Goal: Answer question/provide support

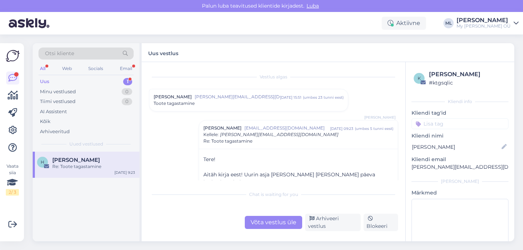
click at [56, 211] on div "H [PERSON_NAME] Re: Toote tagastamine [DATE] 9:23" at bounding box center [86, 197] width 107 height 90
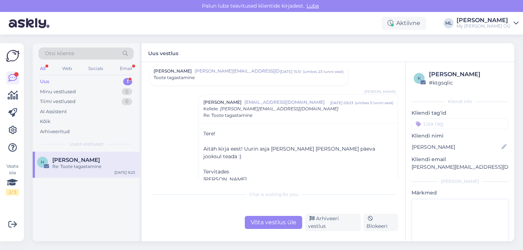
click at [53, 78] on div "Uus 1" at bounding box center [86, 82] width 95 height 10
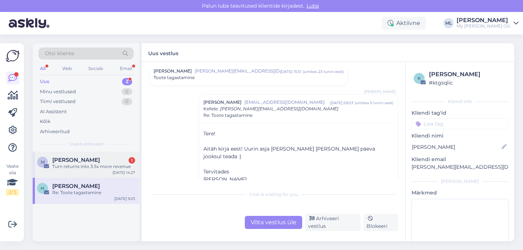
click at [63, 160] on span "[PERSON_NAME]" at bounding box center [76, 160] width 48 height 7
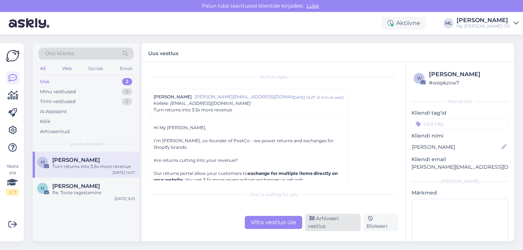
click at [326, 224] on div "Arhiveeri vestlus" at bounding box center [333, 222] width 56 height 17
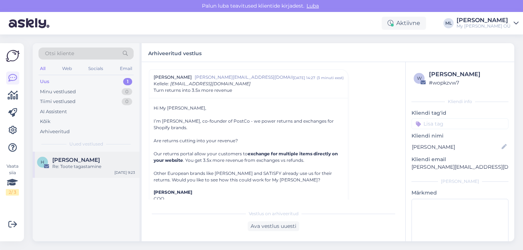
click at [81, 165] on div "Re: Toote tagastamine" at bounding box center [93, 167] width 83 height 7
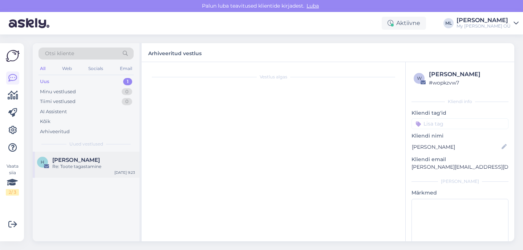
scroll to position [0, 0]
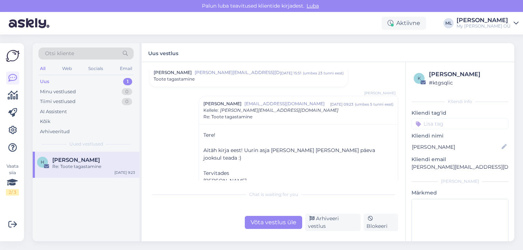
click at [228, 78] on div "Toote tagastamine" at bounding box center [249, 79] width 190 height 7
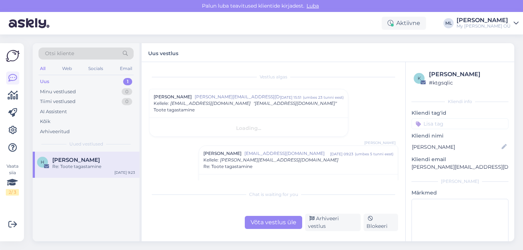
click at [264, 99] on span "[PERSON_NAME][EMAIL_ADDRESS][DOMAIN_NAME]" at bounding box center [237, 97] width 85 height 7
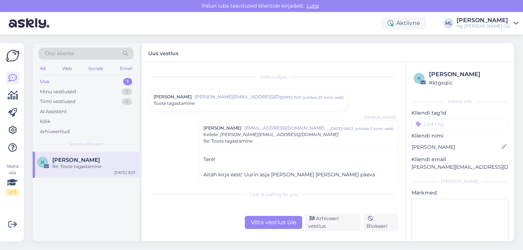
click at [271, 103] on div "Toote tagastamine" at bounding box center [249, 103] width 190 height 7
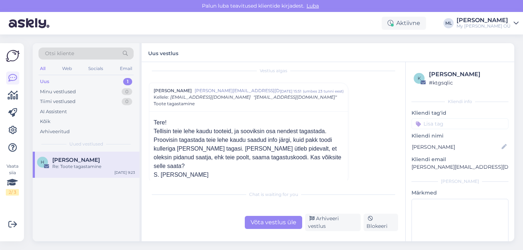
scroll to position [7, 0]
click at [48, 82] on div "Uus" at bounding box center [44, 81] width 9 height 7
click at [77, 158] on span "[PERSON_NAME]" at bounding box center [76, 160] width 48 height 7
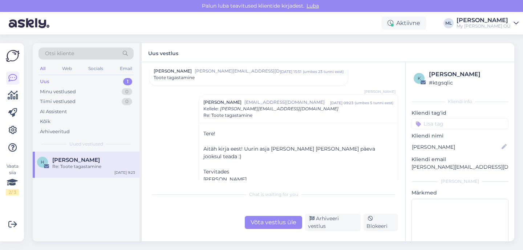
click at [247, 74] on span "[PERSON_NAME][EMAIL_ADDRESS][DOMAIN_NAME]" at bounding box center [237, 71] width 85 height 7
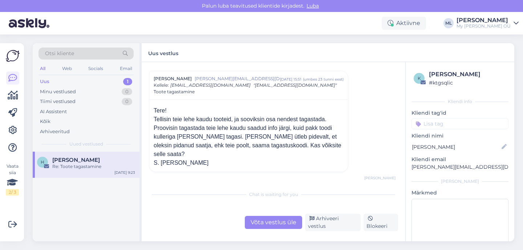
scroll to position [10, 0]
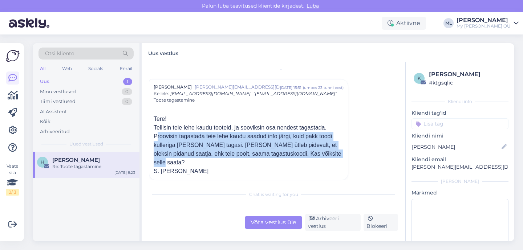
drag, startPoint x: 154, startPoint y: 135, endPoint x: 321, endPoint y: 155, distance: 168.1
click at [328, 157] on div "Tellisin teie lehe kaudu tooteid, ja sooviksin osa nendest tagastada. Proovisin…" at bounding box center [249, 146] width 190 height 44
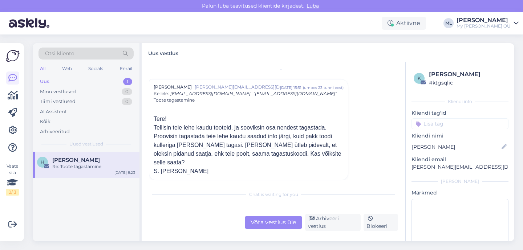
click at [246, 115] on div "Tere!" at bounding box center [249, 119] width 190 height 9
drag, startPoint x: 412, startPoint y: 169, endPoint x: 409, endPoint y: 174, distance: 6.1
click at [408, 175] on div "k [PERSON_NAME] # ktgsqlic Kliendi info Kliendi tag'id Kliendi nimi [PERSON_NAM…" at bounding box center [460, 168] width 109 height 213
click at [411, 174] on div "k [PERSON_NAME] # ktgsqlic Kliendi info Kliendi tag'id Kliendi nimi [PERSON_NAM…" at bounding box center [460, 168] width 109 height 213
drag, startPoint x: 410, startPoint y: 169, endPoint x: 488, endPoint y: 173, distance: 78.3
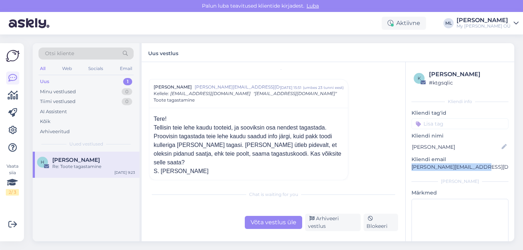
click at [488, 173] on div "k [PERSON_NAME] # ktgsqlic Kliendi info Kliendi tag'id Kliendi nimi [PERSON_NAM…" at bounding box center [460, 168] width 109 height 213
copy p "[PERSON_NAME][EMAIL_ADDRESS][DOMAIN_NAME]"
click at [76, 93] on div "Minu vestlused 0" at bounding box center [86, 92] width 95 height 10
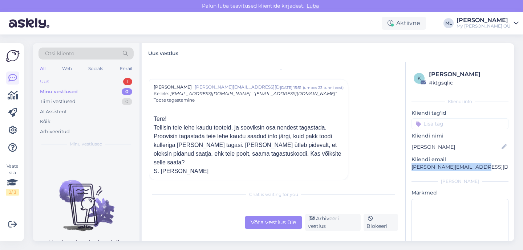
click at [50, 81] on div "Uus 1" at bounding box center [86, 82] width 95 height 10
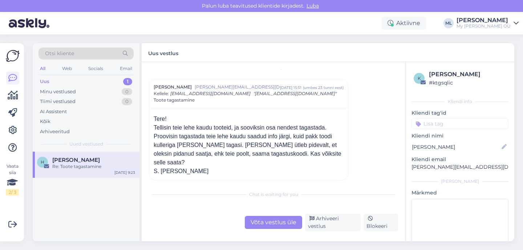
click at [106, 169] on div "Re: Toote tagastamine" at bounding box center [93, 167] width 83 height 7
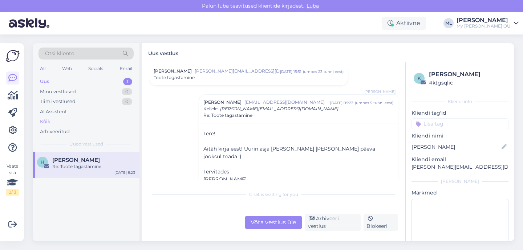
click at [44, 120] on div "Kõik" at bounding box center [45, 121] width 11 height 7
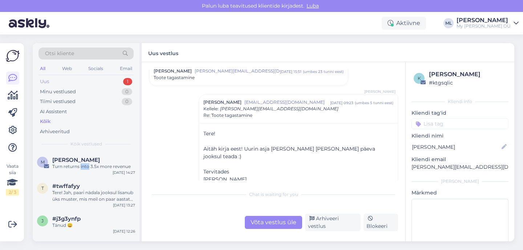
click at [41, 82] on div "Uus" at bounding box center [44, 81] width 9 height 7
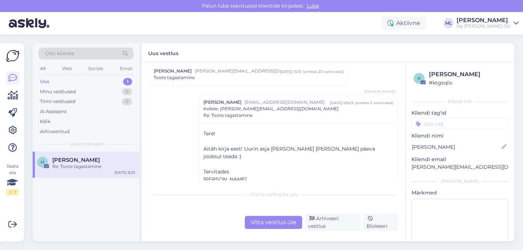
click at [48, 83] on div "Uus" at bounding box center [44, 81] width 9 height 7
click at [53, 132] on div "Arhiveeritud" at bounding box center [55, 131] width 30 height 7
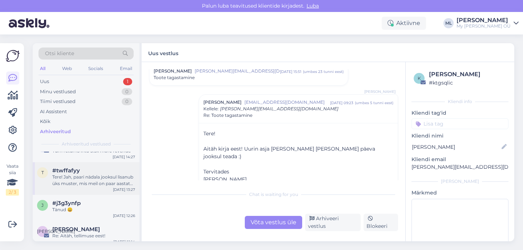
scroll to position [0, 0]
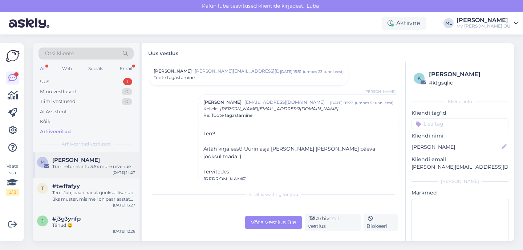
click at [82, 164] on div "Turn returns into 3.5x more revenue" at bounding box center [93, 167] width 83 height 7
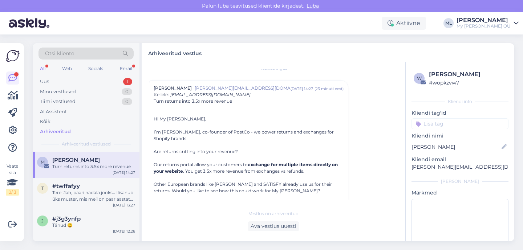
scroll to position [10, 0]
click at [271, 226] on div "Ava vestlus uuesti" at bounding box center [274, 227] width 52 height 10
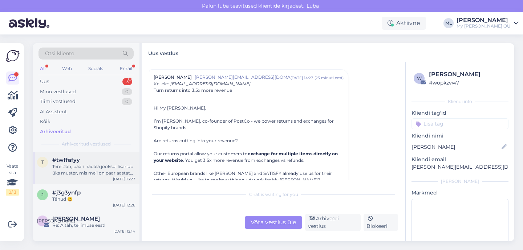
click at [72, 174] on div "Tere! Jah, paari nädala jooksul lisanub üks muster, mis meil on paar aastat tag…" at bounding box center [93, 170] width 83 height 13
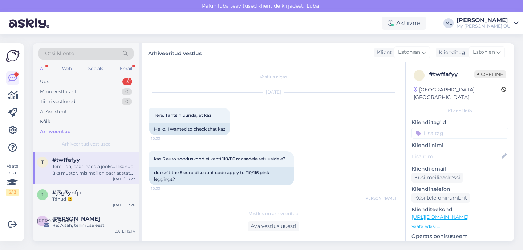
scroll to position [1290, 0]
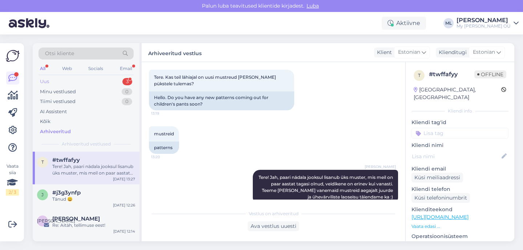
click at [38, 82] on div "Otsi kliente All Web Socials Email Uus 3 Minu vestlused 0 Tiimi vestlused 0 AI …" at bounding box center [86, 97] width 107 height 109
click at [45, 79] on div "Uus" at bounding box center [44, 81] width 9 height 7
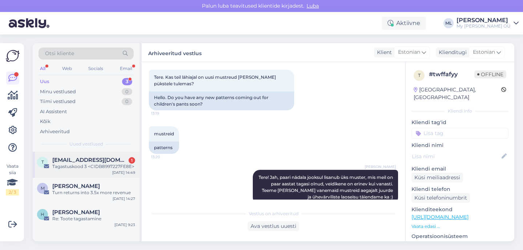
click at [96, 167] on div "Tagastuskood 3 <CIDB8997227FE8E>" at bounding box center [93, 167] width 83 height 7
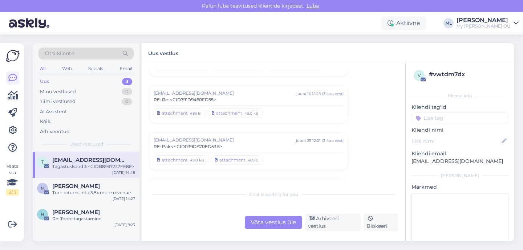
scroll to position [3787, 0]
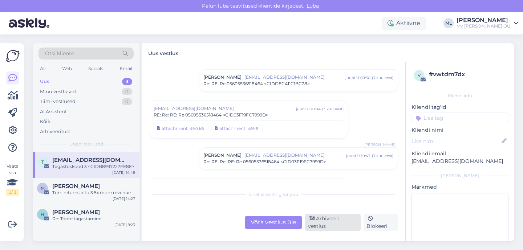
click at [341, 225] on div "Arhiveeri vestlus" at bounding box center [333, 222] width 56 height 17
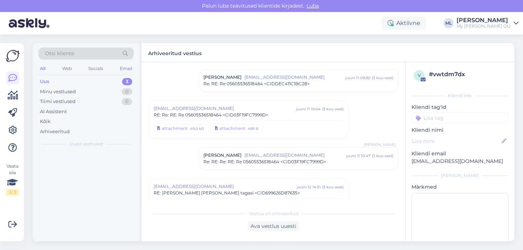
scroll to position [4443, 0]
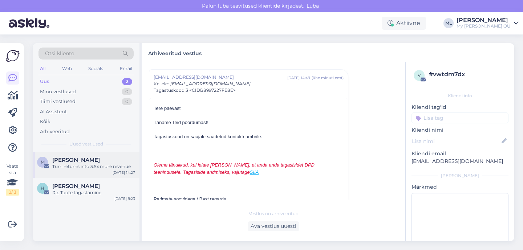
drag, startPoint x: 75, startPoint y: 172, endPoint x: 79, endPoint y: 173, distance: 4.4
click at [75, 172] on div "M [PERSON_NAME] Turn returns into 3.5x more revenue [DATE] 14:27" at bounding box center [86, 165] width 107 height 26
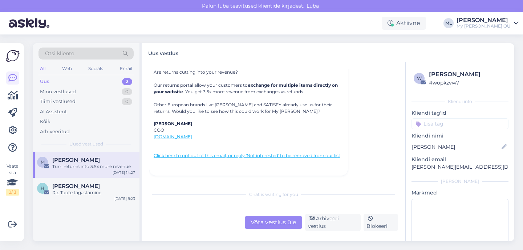
scroll to position [20, 0]
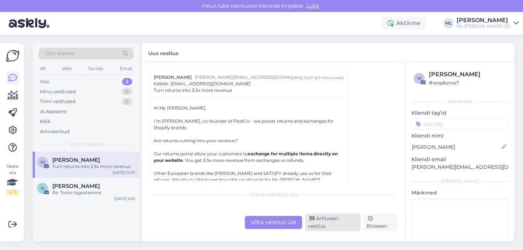
click at [324, 224] on div "Arhiveeri vestlus" at bounding box center [333, 222] width 56 height 17
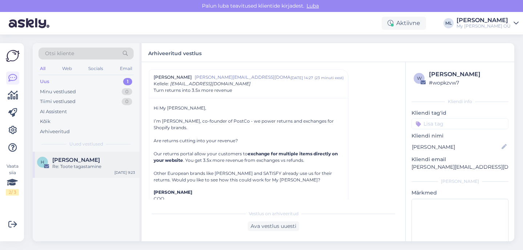
click at [70, 167] on div "Re: Toote tagastamine" at bounding box center [93, 167] width 83 height 7
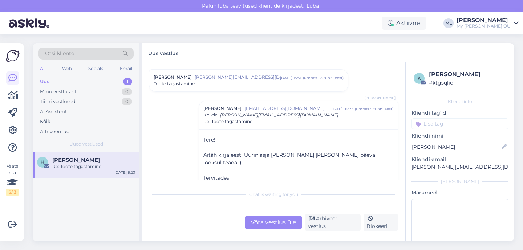
scroll to position [26, 0]
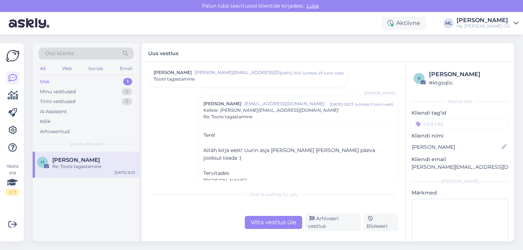
click at [278, 83] on div "[PERSON_NAME] [PERSON_NAME][EMAIL_ADDRESS][DOMAIN_NAME] [DATE] 15:51 ( umbes 23…" at bounding box center [248, 76] width 199 height 22
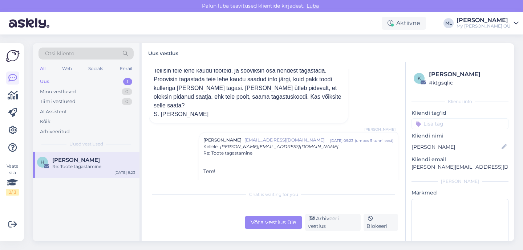
scroll to position [29, 0]
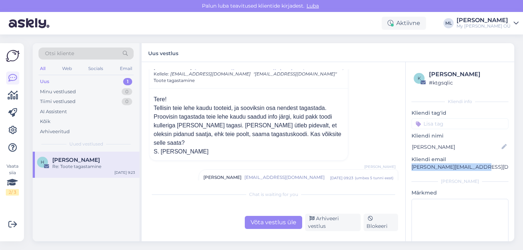
drag, startPoint x: 412, startPoint y: 167, endPoint x: 483, endPoint y: 167, distance: 72.0
click at [484, 167] on div "k [PERSON_NAME] # ktgsqlic Kliendi info Kliendi tag'id Kliendi nimi [PERSON_NAM…" at bounding box center [460, 168] width 109 height 213
copy p "[PERSON_NAME][EMAIL_ADDRESS][DOMAIN_NAME]"
click at [277, 139] on div "Tere! Tellisin teie lehe kaudu tooteid, ja sooviksin osa nendest tagastada. Pro…" at bounding box center [249, 125] width 190 height 61
click at [220, 134] on div "Tellisin teie lehe kaudu tooteid, ja sooviksin osa nendest tagastada. Proovisin…" at bounding box center [249, 126] width 190 height 44
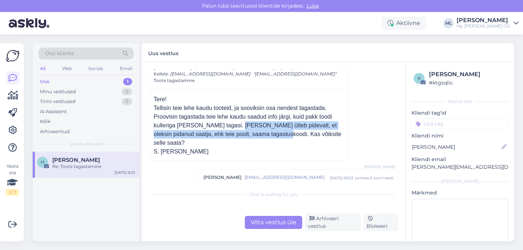
drag, startPoint x: 228, startPoint y: 125, endPoint x: 266, endPoint y: 135, distance: 38.7
click at [266, 135] on div "Tellisin teie lehe kaudu tooteid, ja sooviksin osa nendest tagastada. Proovisin…" at bounding box center [249, 126] width 190 height 44
copy div "ostnord ütleb pidevalt, et [PERSON_NAME] pidanud saatja, ehk teie poolt, saama …"
click at [88, 83] on div "Uus 1" at bounding box center [86, 82] width 95 height 10
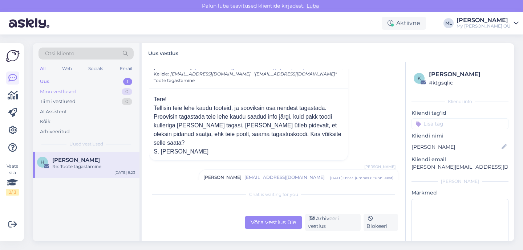
click at [77, 95] on div "Minu vestlused 0" at bounding box center [86, 92] width 95 height 10
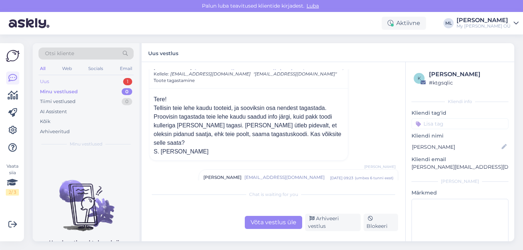
click at [55, 78] on div "Uus 1" at bounding box center [86, 82] width 95 height 10
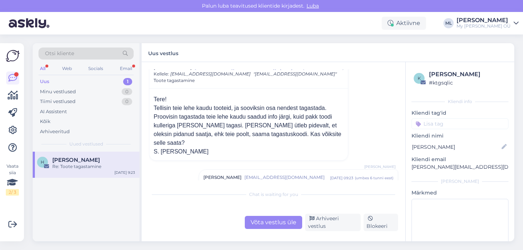
click at [72, 85] on div "Uus 1" at bounding box center [86, 82] width 95 height 10
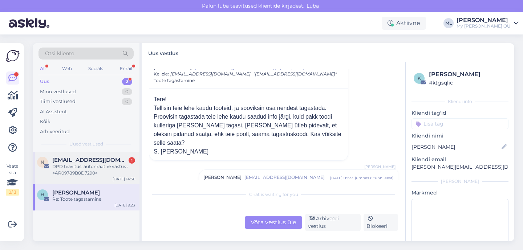
click at [61, 162] on span "[EMAIL_ADDRESS][DOMAIN_NAME]" at bounding box center [90, 160] width 76 height 7
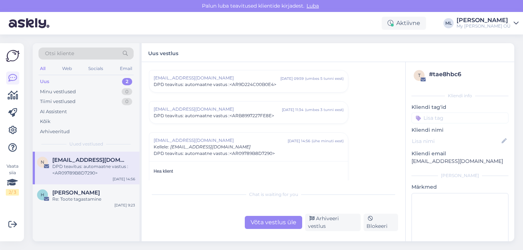
drag, startPoint x: 347, startPoint y: 223, endPoint x: 341, endPoint y: 213, distance: 11.8
click at [347, 223] on div "Arhiveeri vestlus" at bounding box center [333, 222] width 56 height 17
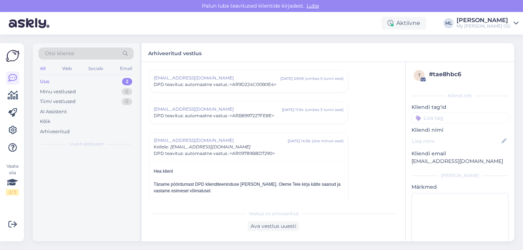
scroll to position [2489, 0]
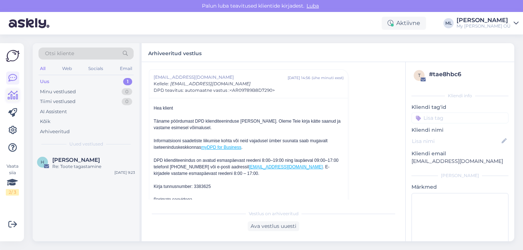
click at [5, 101] on div "Vaata siia 2 / 3 Võimalused Veendu, et Askly loob sulle väärtust. Sulge Ühenda …" at bounding box center [12, 142] width 24 height 198
click at [13, 98] on icon at bounding box center [13, 95] width 11 height 9
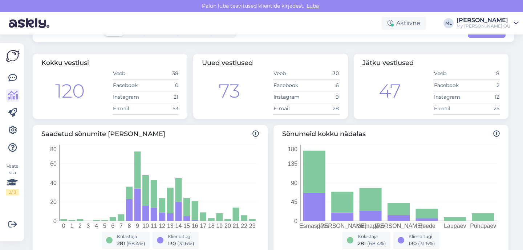
scroll to position [41, 0]
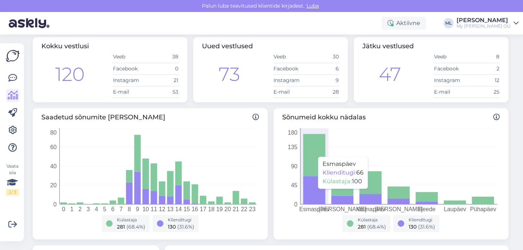
click at [310, 192] on icon at bounding box center [315, 191] width 22 height 28
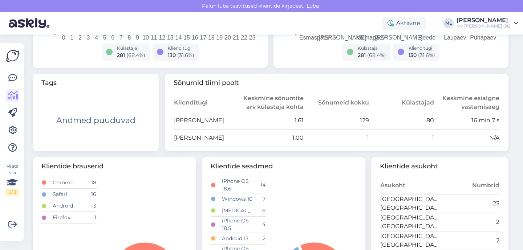
scroll to position [0, 0]
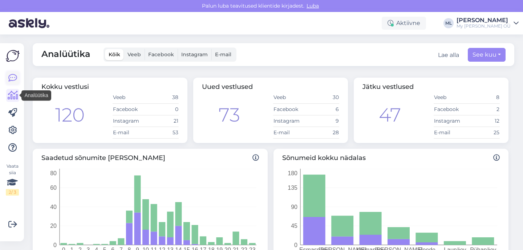
click at [16, 84] on link at bounding box center [12, 78] width 13 height 13
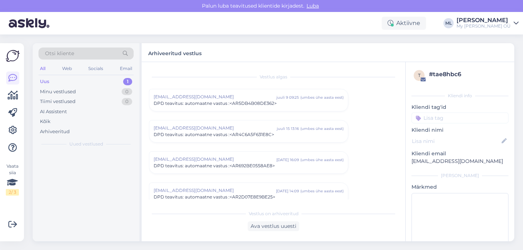
scroll to position [2489, 0]
